Goal: Task Accomplishment & Management: Manage account settings

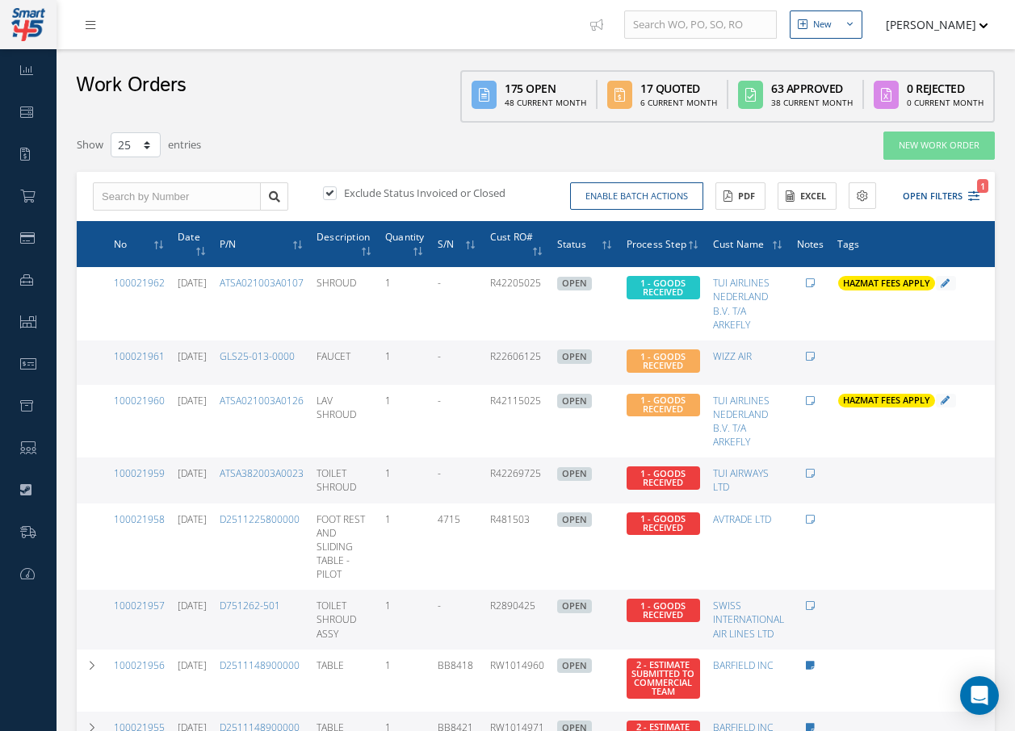
select select "25"
click at [228, 189] on input "text" at bounding box center [177, 196] width 168 height 29
type input "100011961"
click at [336, 193] on label at bounding box center [338, 193] width 4 height 15
click at [327, 193] on input "checkbox" at bounding box center [328, 194] width 10 height 10
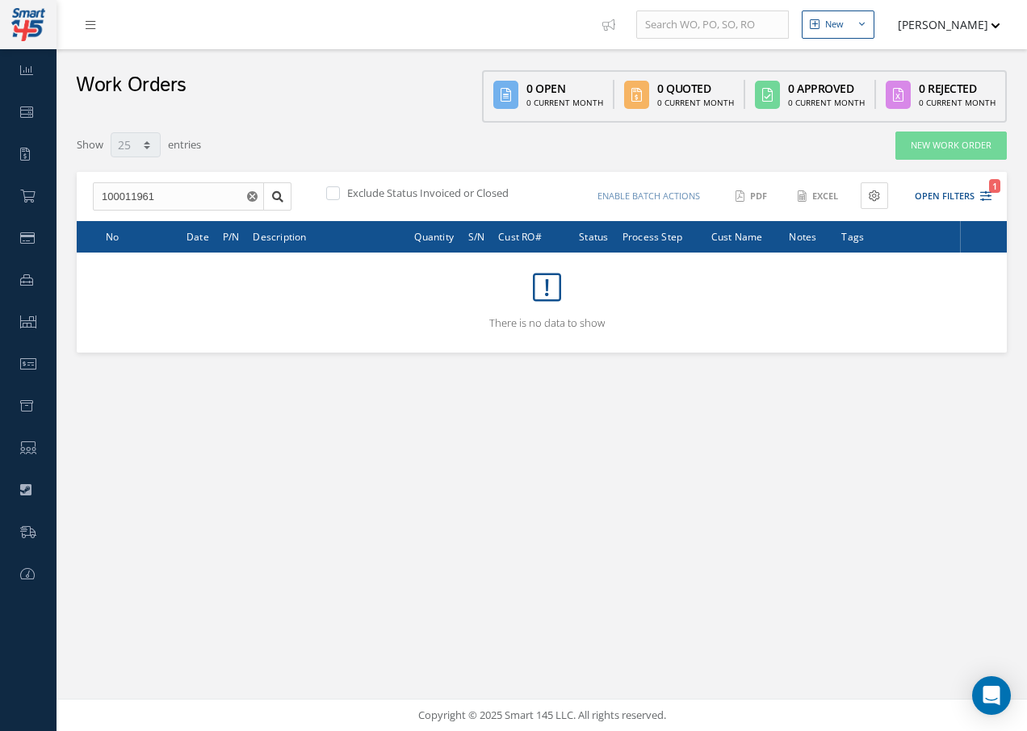
click at [339, 193] on label at bounding box center [341, 193] width 4 height 15
click at [331, 193] on input "checkbox" at bounding box center [331, 194] width 10 height 10
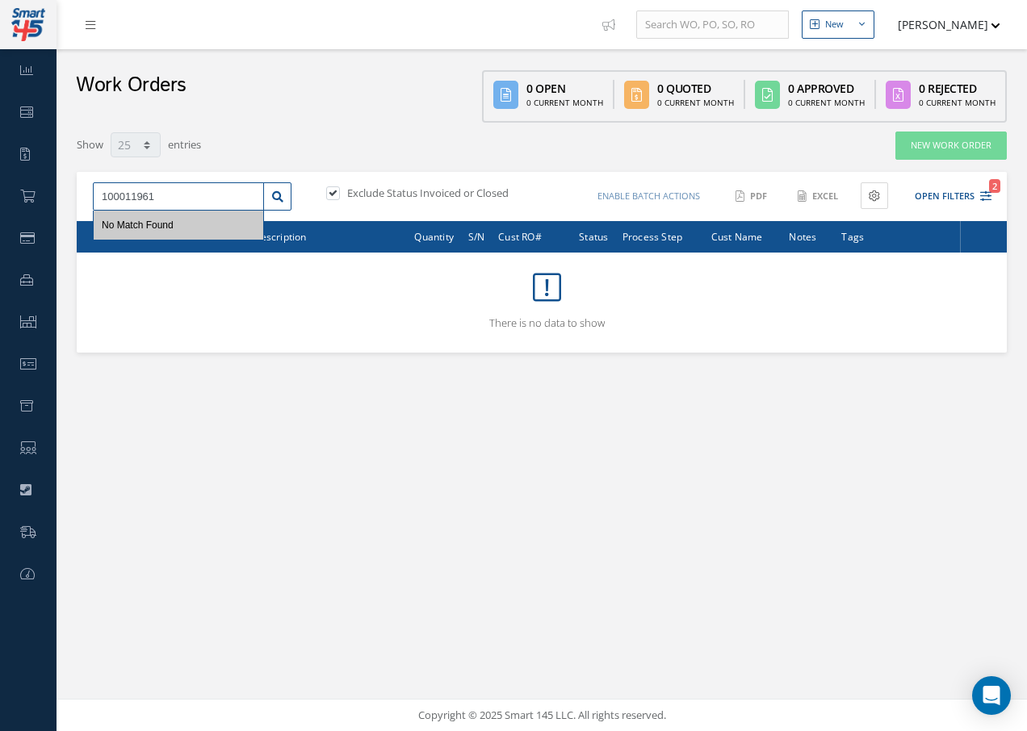
click at [192, 201] on input "100011961" at bounding box center [178, 196] width 171 height 29
click at [190, 224] on div "No Match Found" at bounding box center [179, 225] width 170 height 29
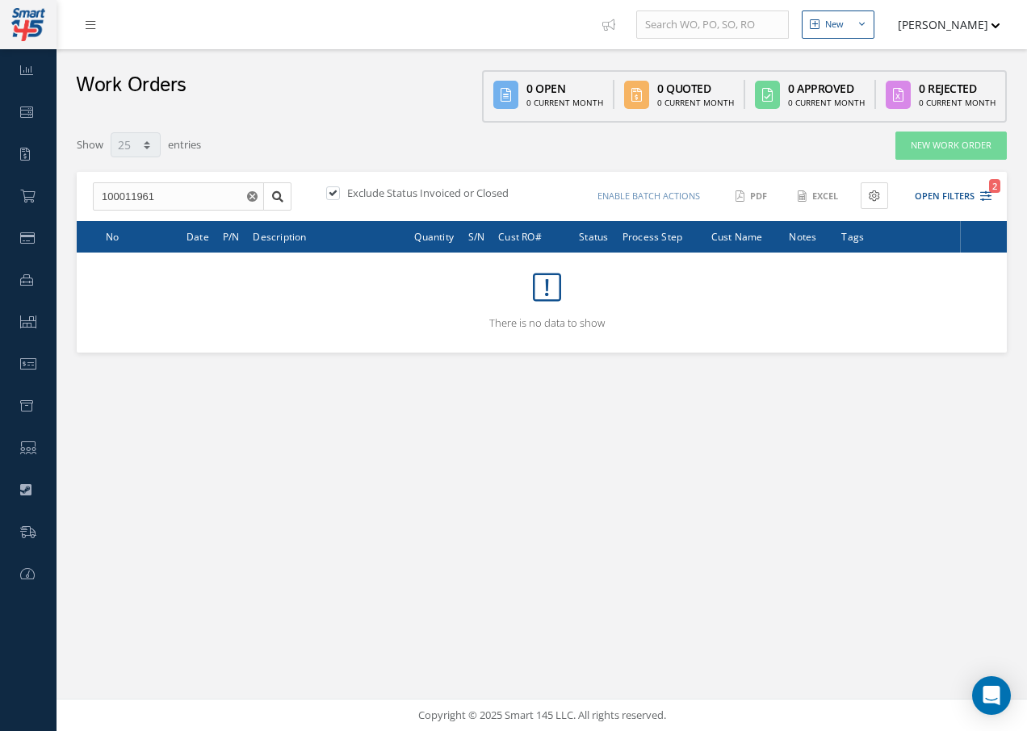
click at [204, 181] on div "100011961 No Match Found Exclude Status Invoiced or Closed Enable batch actions…" at bounding box center [542, 197] width 930 height 50
click at [339, 194] on label at bounding box center [341, 193] width 4 height 15
click at [328, 194] on input "checkbox" at bounding box center [331, 194] width 10 height 10
click at [339, 193] on label at bounding box center [341, 193] width 4 height 15
click at [333, 193] on input "checkbox" at bounding box center [331, 194] width 10 height 10
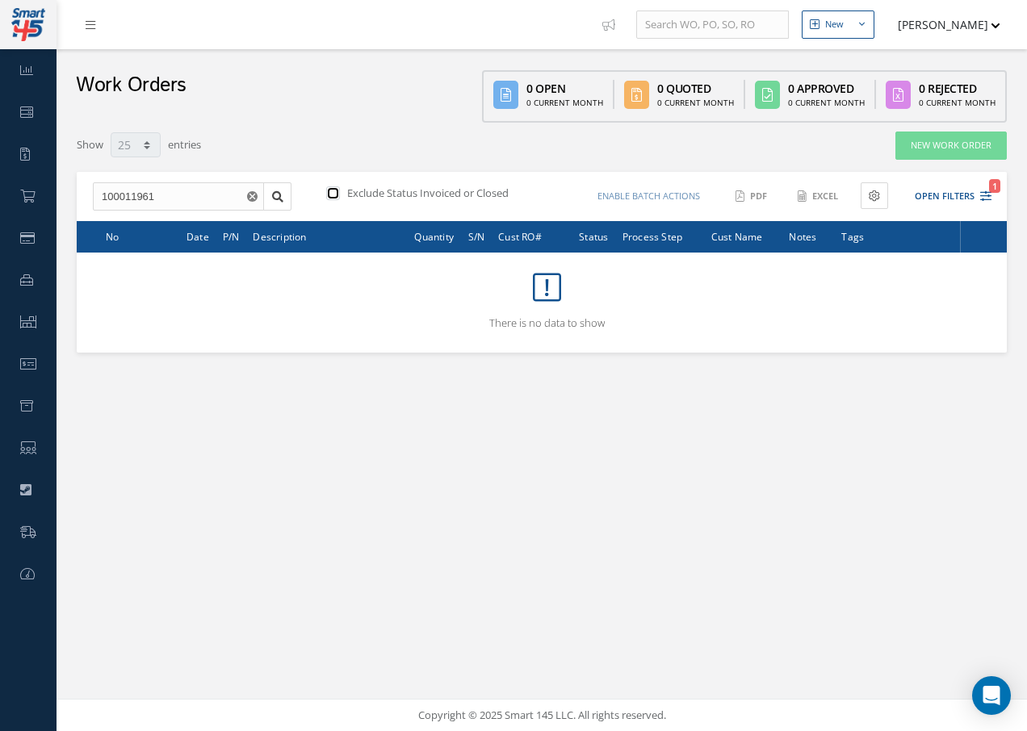
checkbox input "true"
click at [34, 71] on link "Dashboard" at bounding box center [28, 70] width 57 height 42
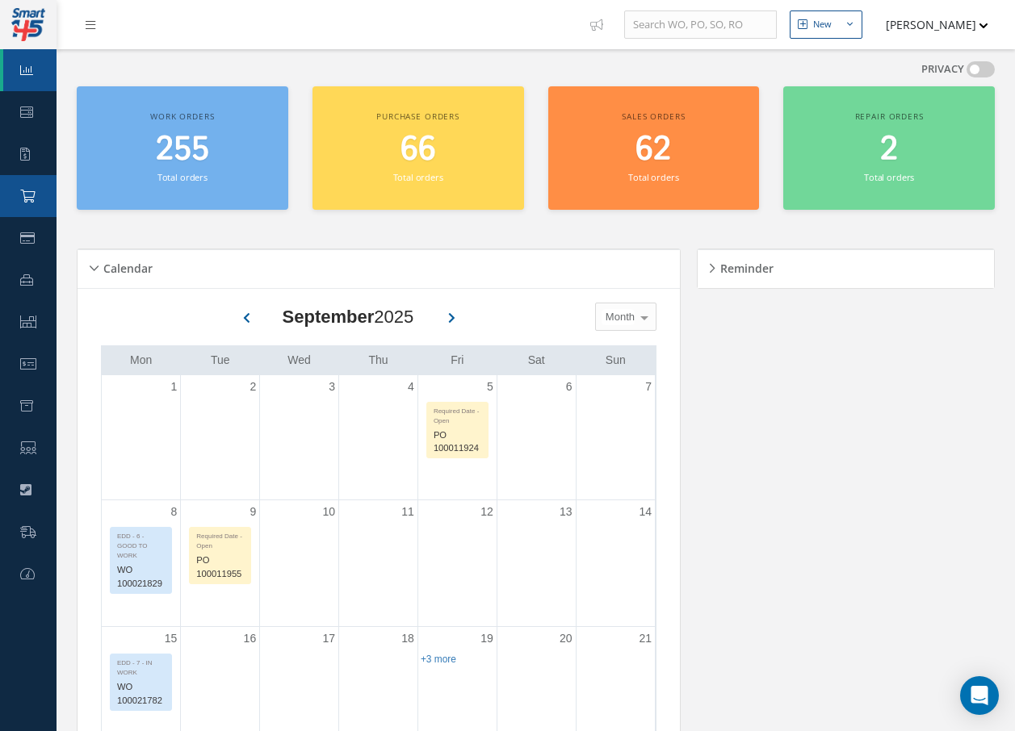
click at [36, 195] on link "Purchase Order" at bounding box center [28, 196] width 57 height 42
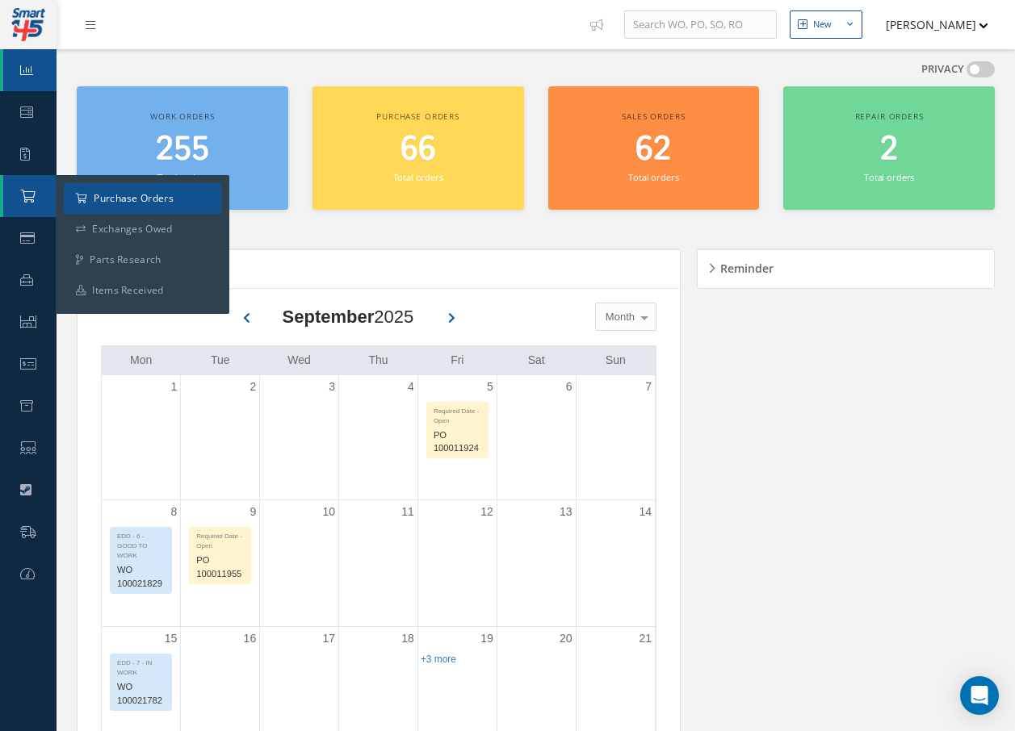
click at [133, 199] on a=1&status_id=2&status_id=3&status_id=5&collapsedFilters"] "Purchase Orders" at bounding box center [142, 198] width 157 height 31
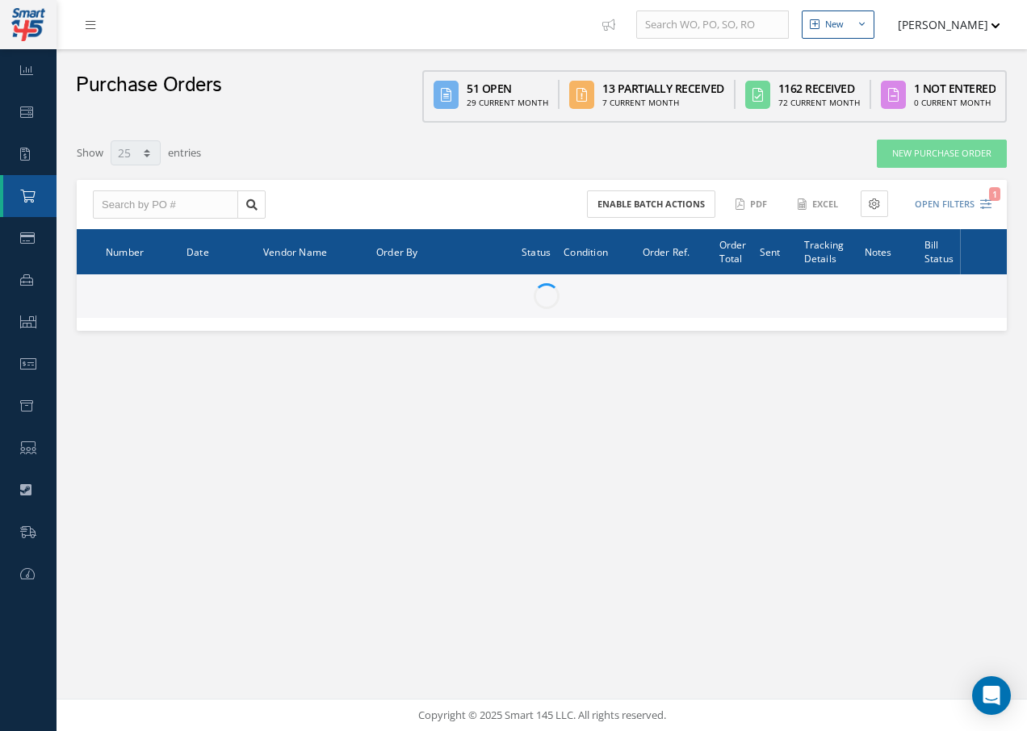
select select "25"
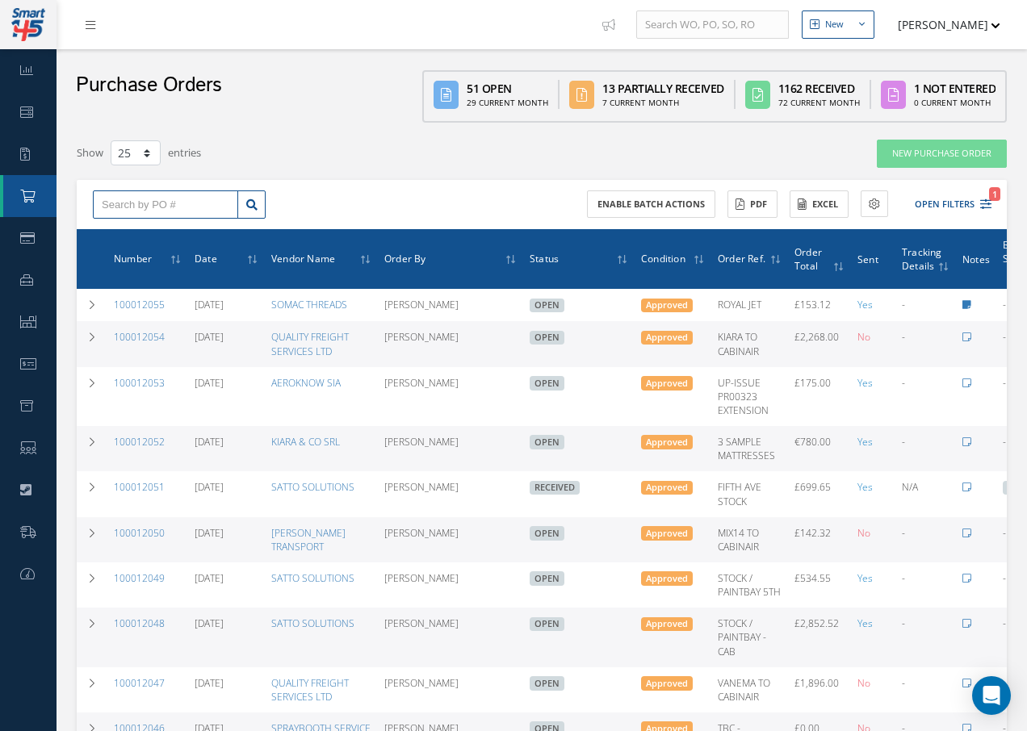
click at [185, 205] on input "text" at bounding box center [165, 205] width 145 height 29
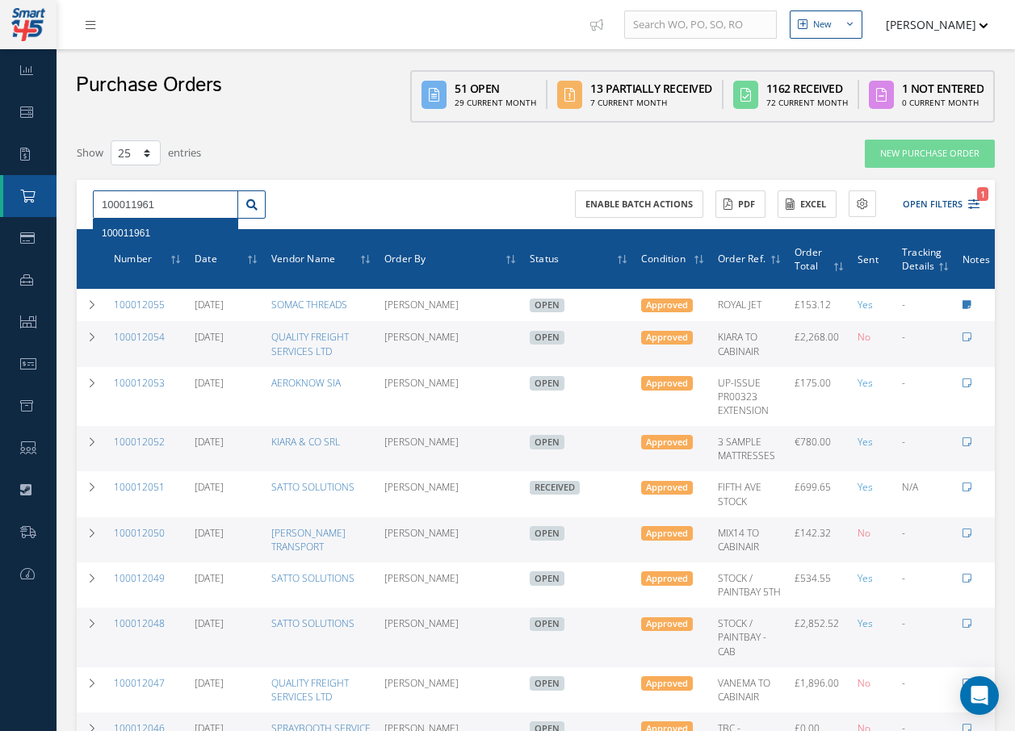
type input "100011961"
click at [135, 231] on span "100011961" at bounding box center [126, 233] width 48 height 11
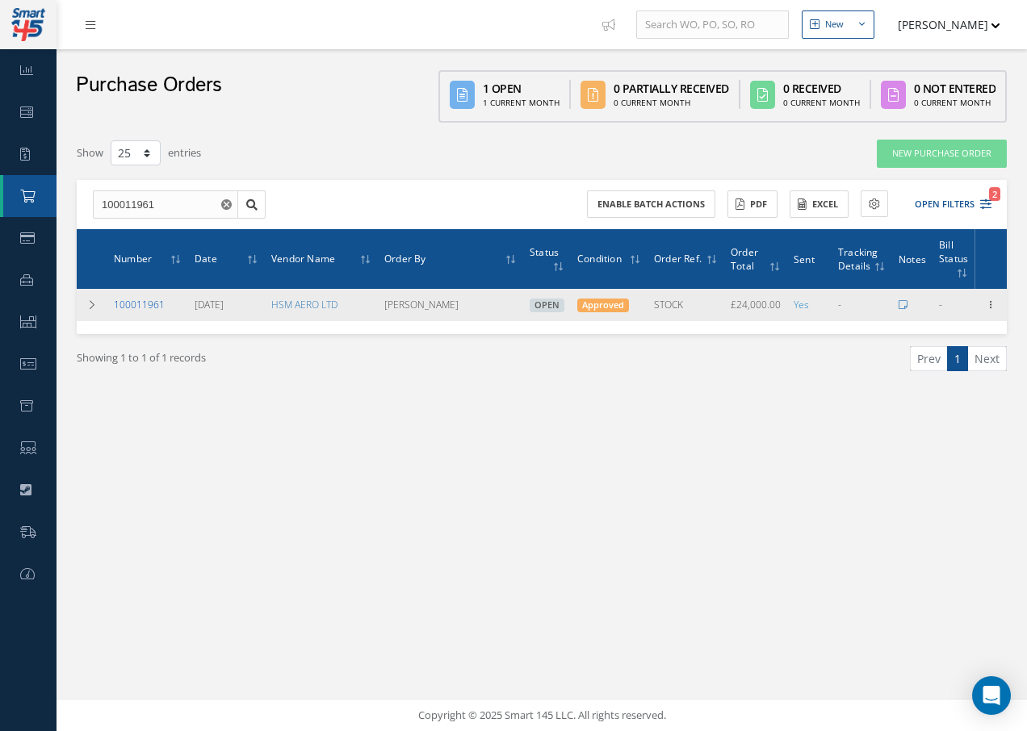
click at [149, 308] on link "100011961" at bounding box center [139, 305] width 51 height 14
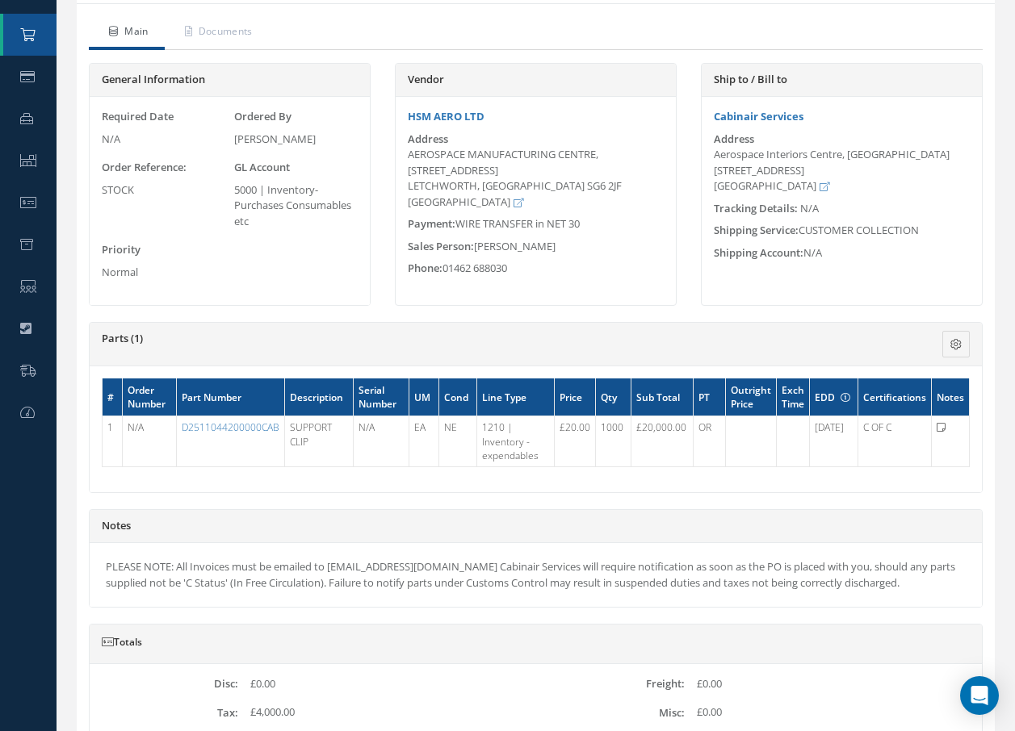
scroll to position [81, 0]
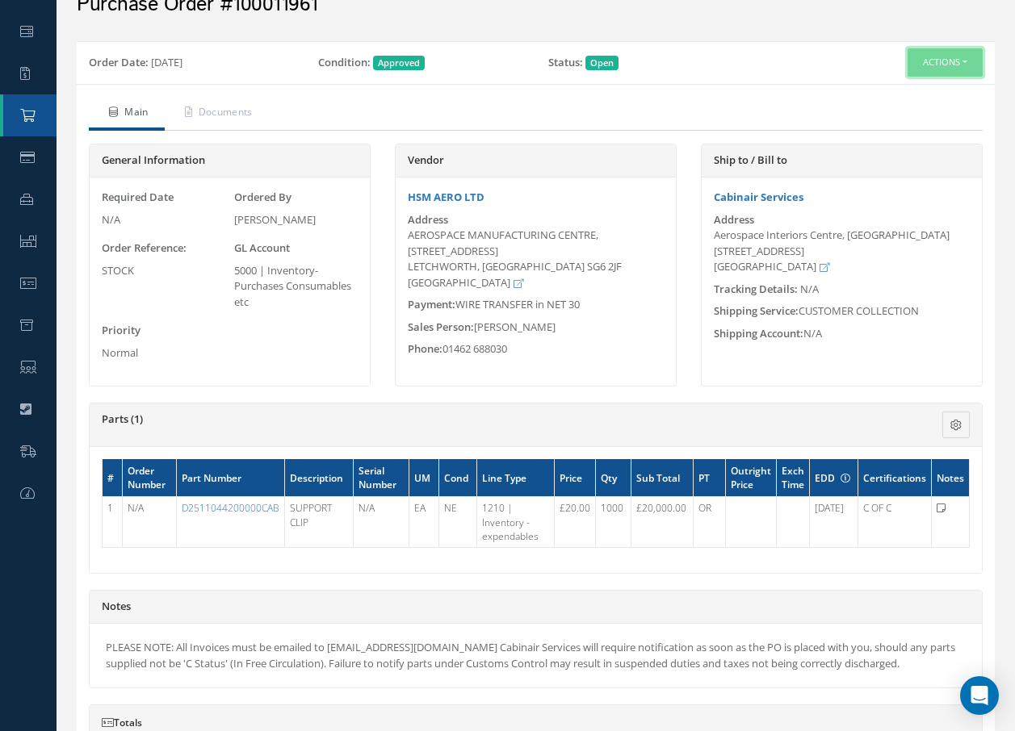
click at [931, 57] on button "Actions" at bounding box center [944, 62] width 75 height 28
click at [888, 90] on link "Receive" at bounding box center [917, 93] width 129 height 22
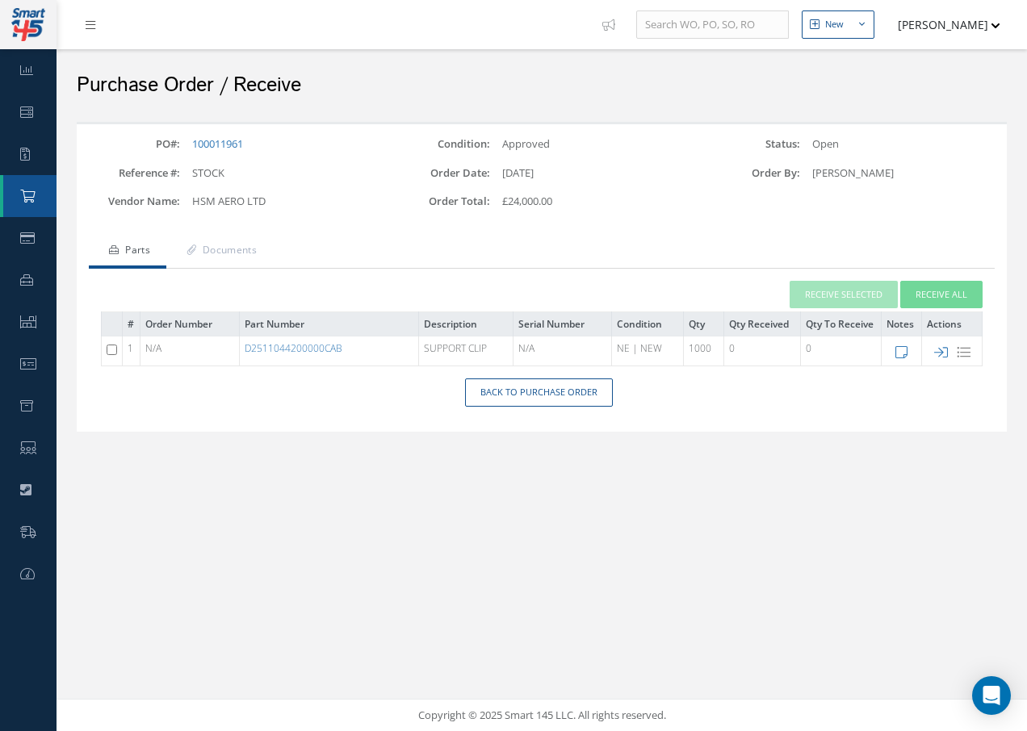
click at [111, 352] on input "checkbox" at bounding box center [112, 350] width 10 height 10
checkbox input "true"
click at [845, 294] on button "Receive Selected" at bounding box center [844, 295] width 108 height 28
type input "[DATE]"
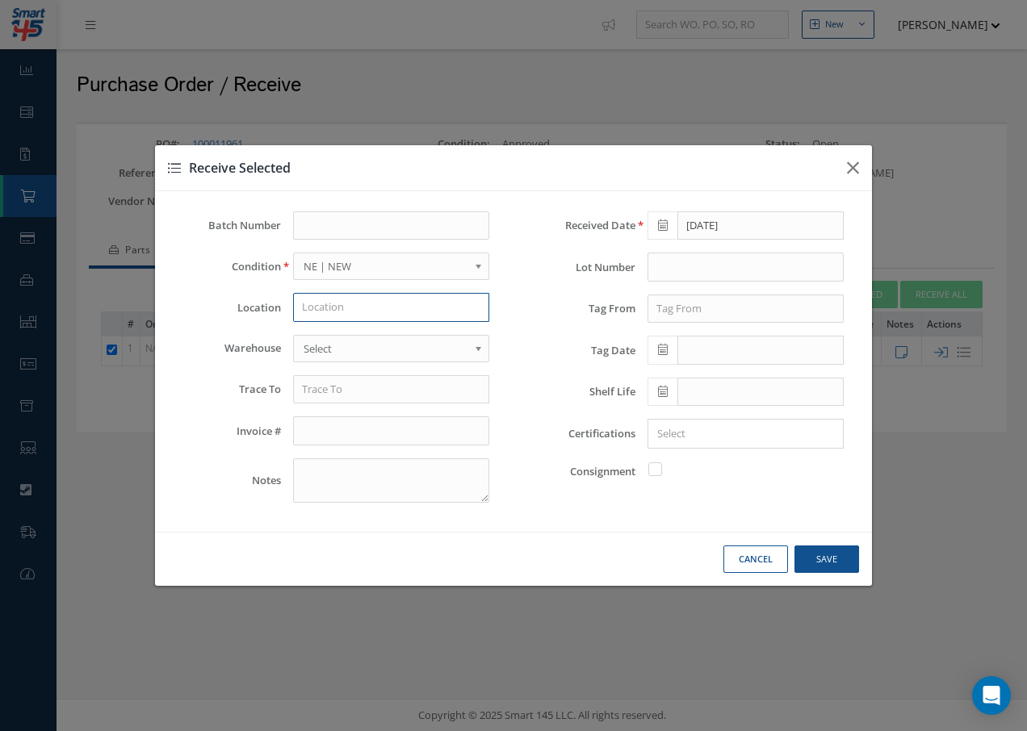
click at [392, 302] on input "text" at bounding box center [391, 307] width 196 height 29
click at [401, 339] on span "Select" at bounding box center [386, 348] width 165 height 19
click at [396, 388] on input "text" at bounding box center [391, 389] width 196 height 29
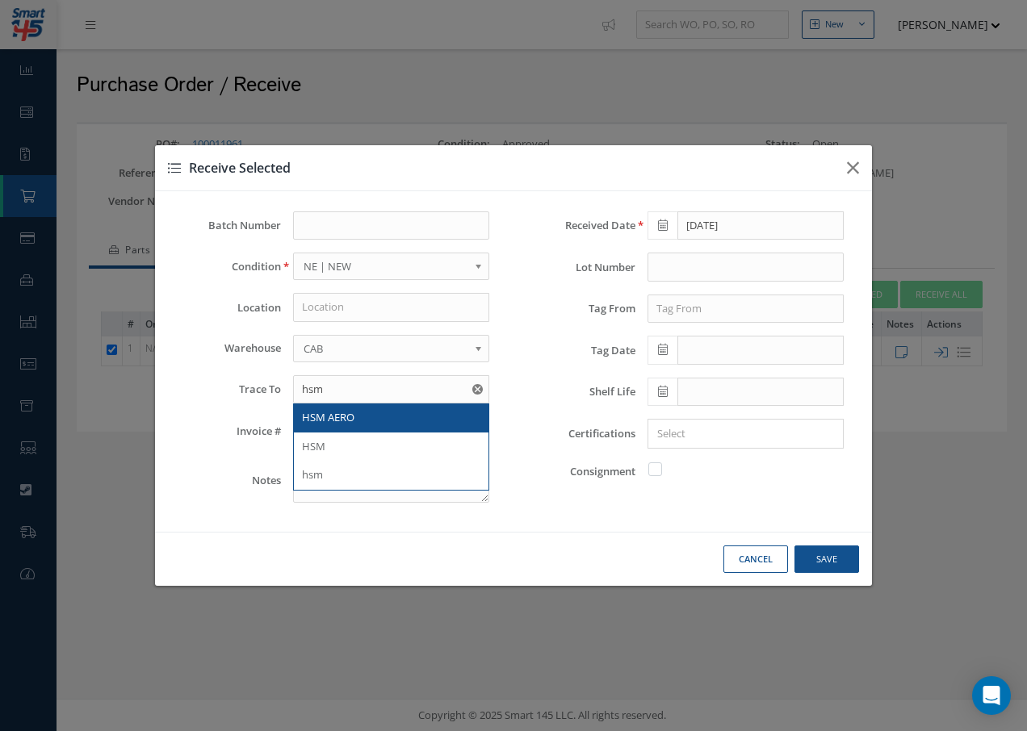
click at [379, 413] on div "HSM AERO" at bounding box center [391, 418] width 178 height 16
type input "HSM AERO"
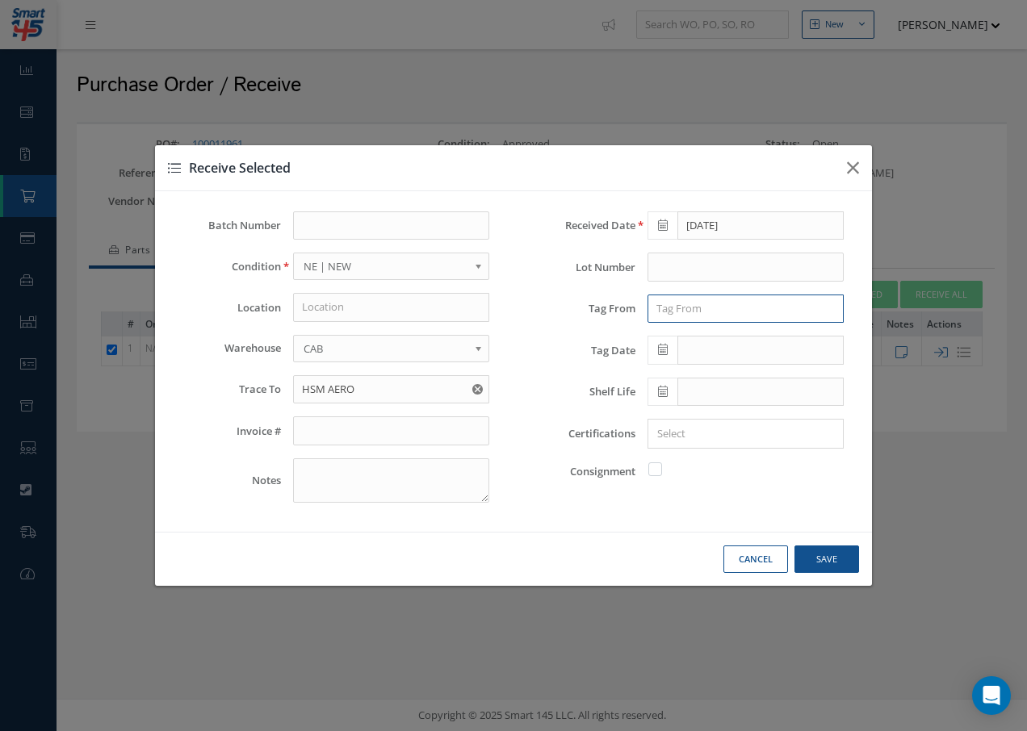
click at [702, 308] on input "text" at bounding box center [745, 309] width 196 height 29
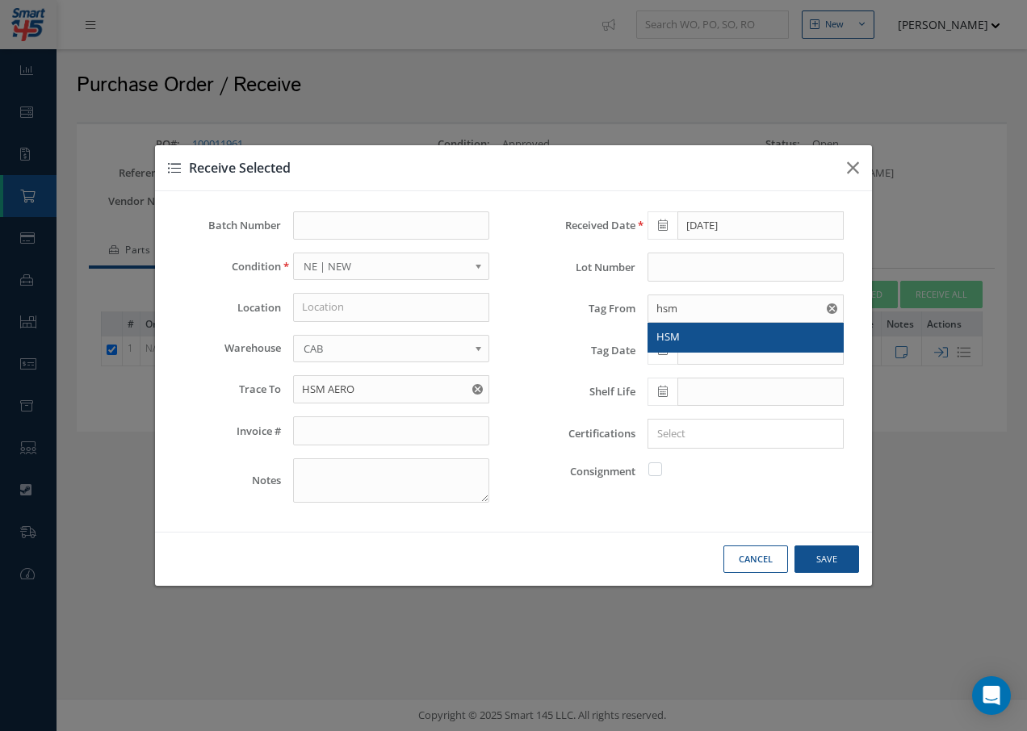
click at [685, 331] on div "HSM" at bounding box center [745, 337] width 178 height 16
type input "HSM"
click at [665, 349] on icon at bounding box center [663, 349] width 10 height 11
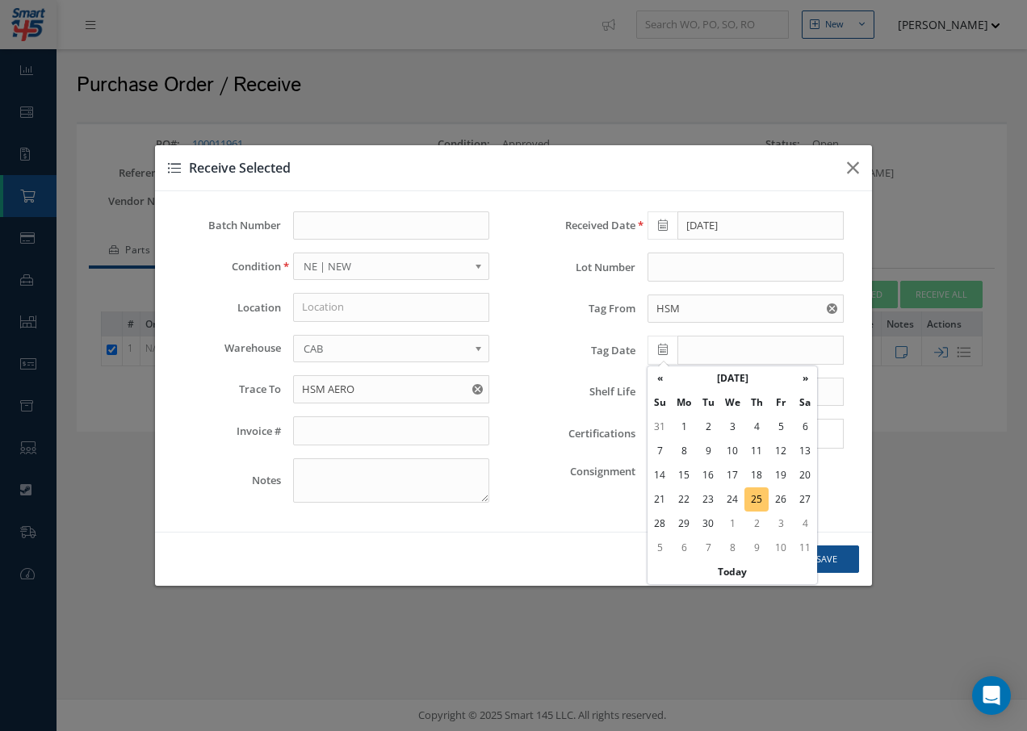
click at [753, 498] on td "25" at bounding box center [756, 500] width 24 height 24
type input "[DATE]"
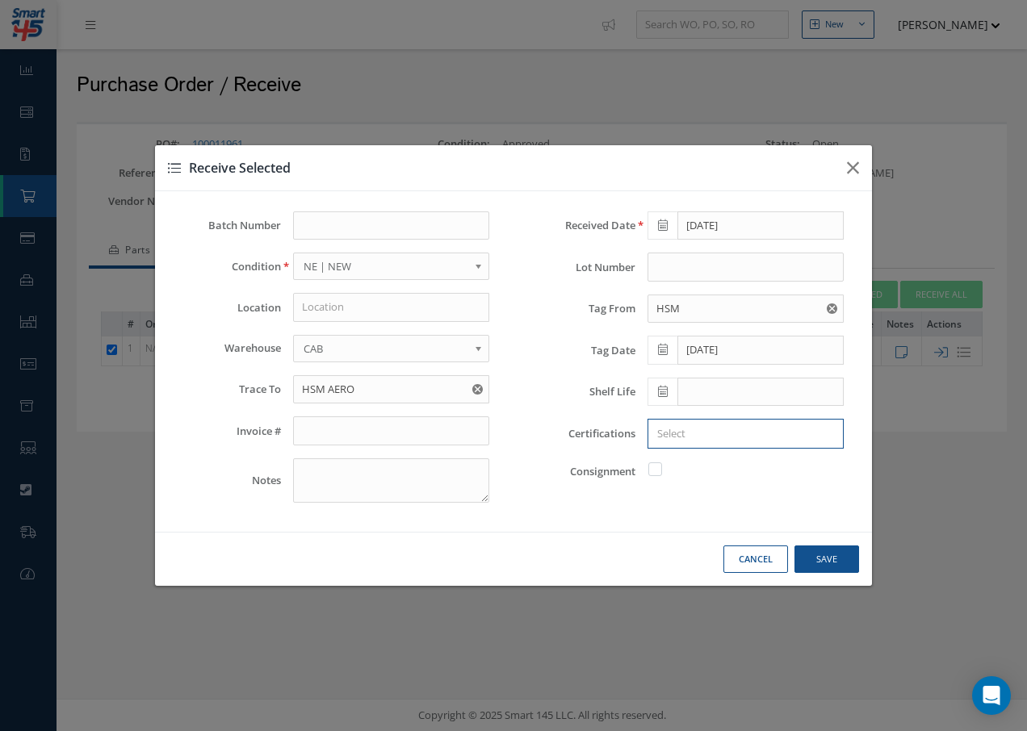
click at [670, 432] on input "Search for option" at bounding box center [742, 433] width 184 height 17
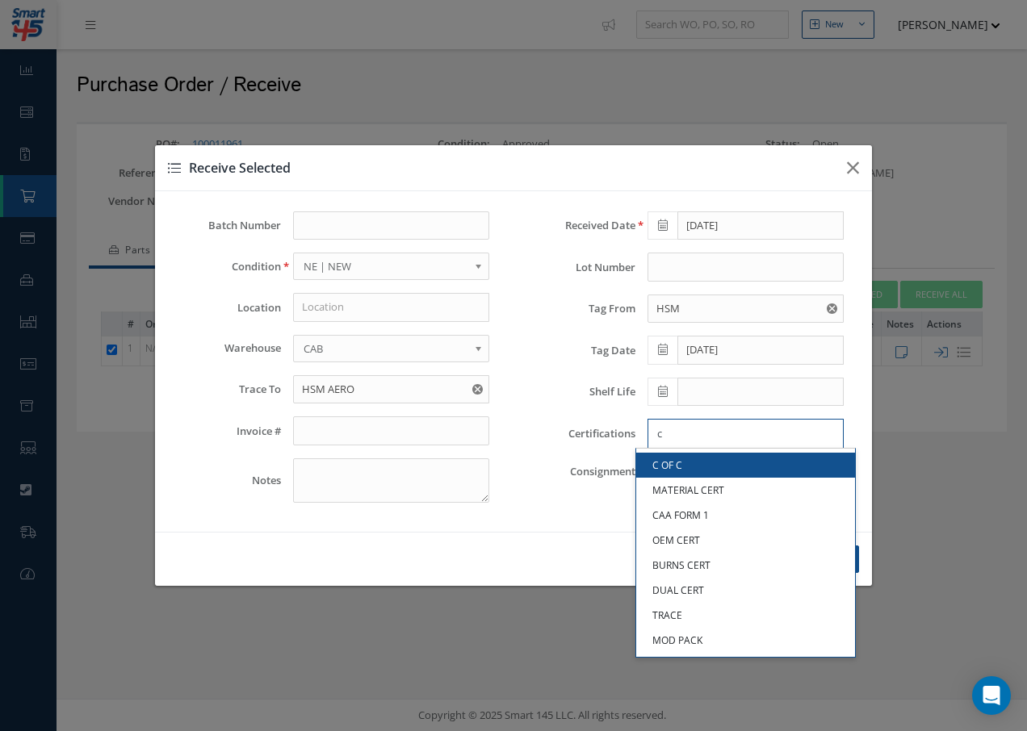
type input "c"
click at [694, 462] on link "C OF C" at bounding box center [745, 465] width 219 height 25
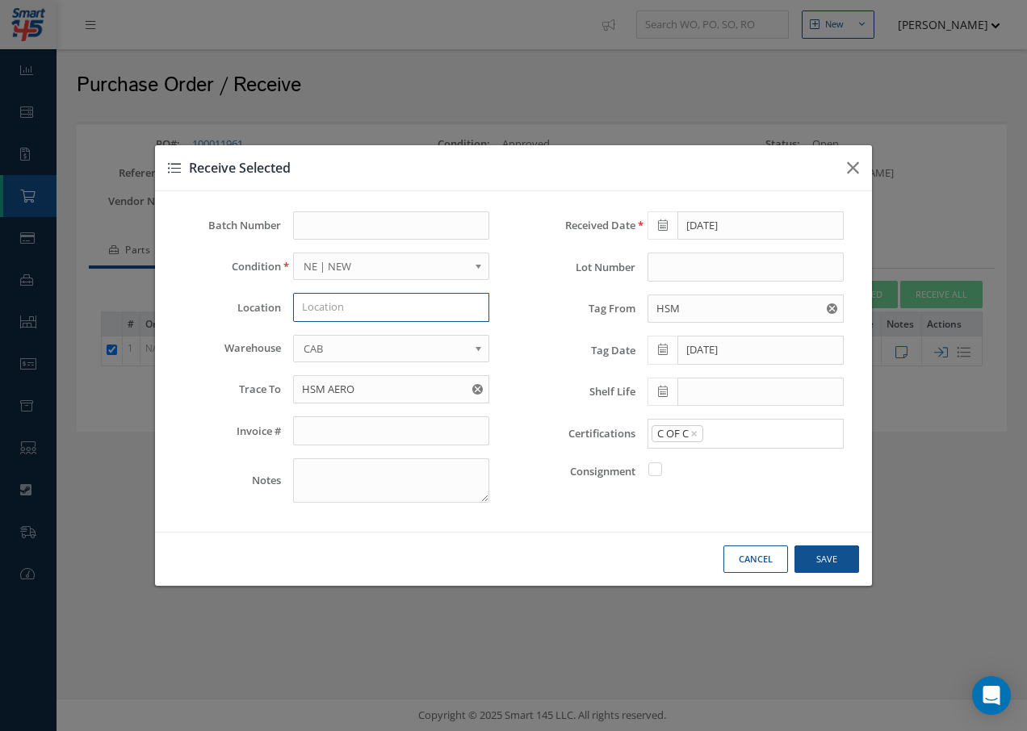
click at [383, 303] on input "text" at bounding box center [391, 307] width 196 height 29
click at [728, 557] on button "Cancel" at bounding box center [755, 560] width 65 height 28
checkbox input "false"
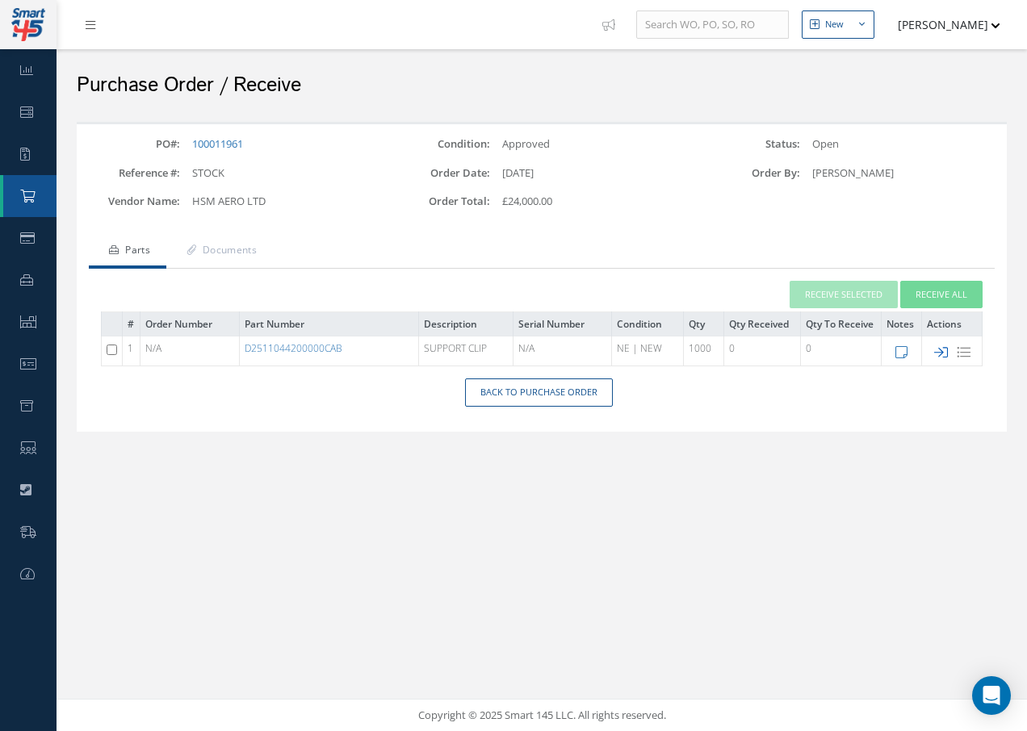
click at [940, 353] on icon at bounding box center [941, 353] width 14 height 14
type input "[DATE]"
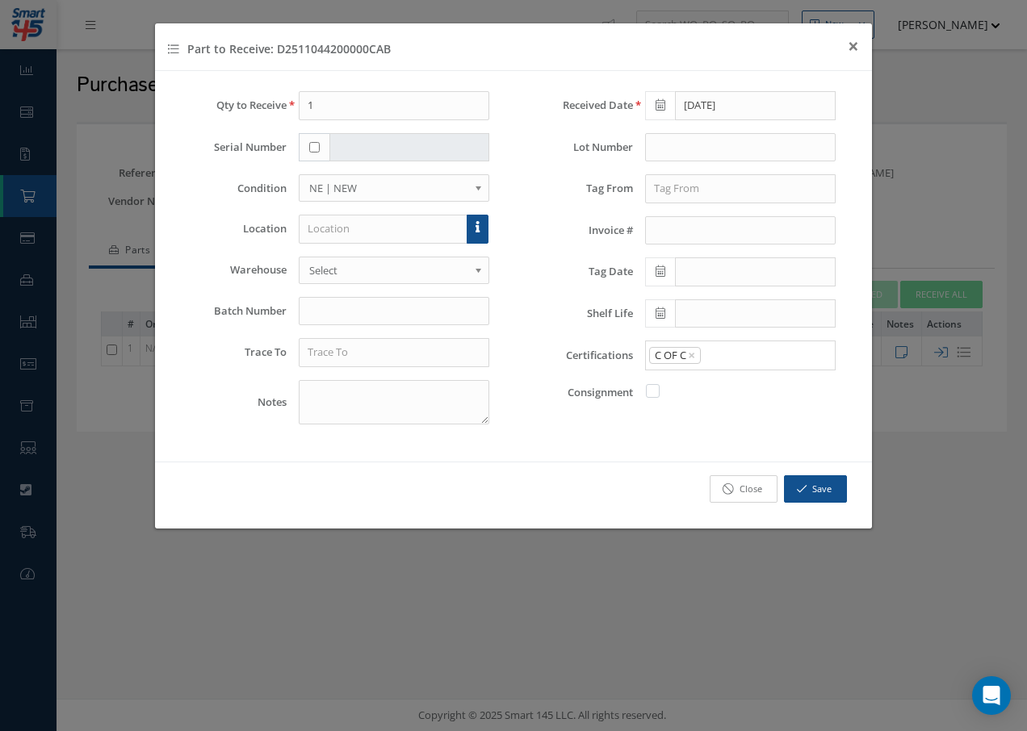
click at [756, 488] on link "Close" at bounding box center [744, 489] width 68 height 28
